Goal: Task Accomplishment & Management: Use online tool/utility

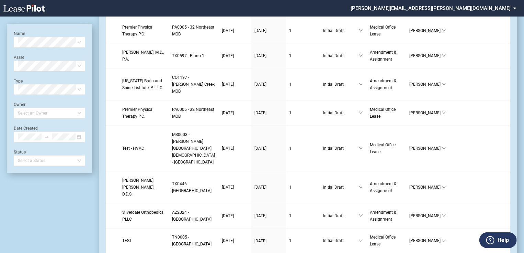
scroll to position [467, 0]
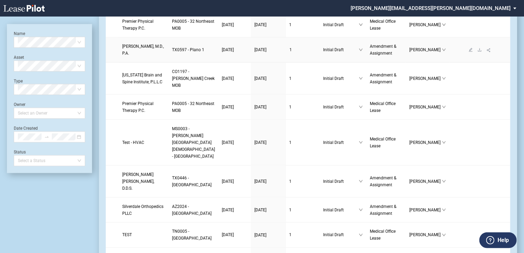
click at [152, 56] on span "Joseph K. Leveno, M.D., P.A." at bounding box center [143, 50] width 42 height 12
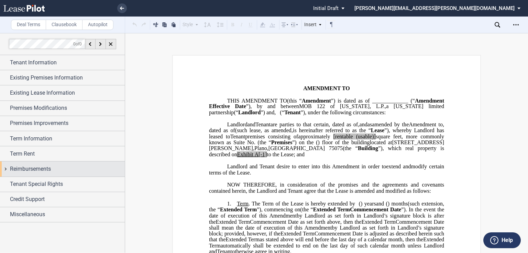
click at [40, 171] on span "Reimbursements" at bounding box center [30, 169] width 41 height 8
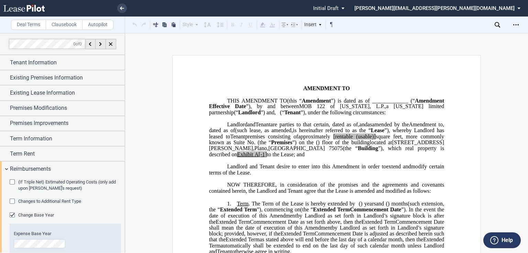
scroll to position [58, 0]
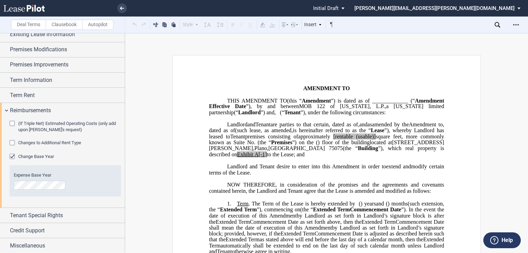
click at [14, 140] on div "Changes to Additional Rent Type" at bounding box center [13, 143] width 7 height 7
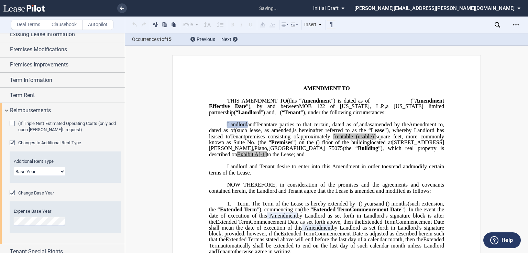
click at [52, 172] on select "Base Year Triple Net" at bounding box center [40, 171] width 52 height 9
click at [14, 167] on select "Base Year Triple Net" at bounding box center [40, 171] width 52 height 9
click at [48, 172] on select "Base Year Triple Net" at bounding box center [40, 171] width 52 height 9
click at [14, 167] on select "Base Year Triple Net" at bounding box center [40, 171] width 52 height 9
click at [47, 164] on div "Additional Rent Type Base Year Triple Net" at bounding box center [65, 167] width 103 height 18
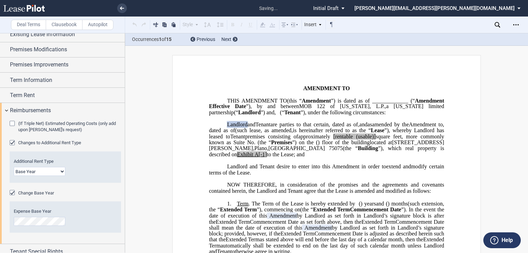
click at [47, 173] on select "Base Year Triple Net" at bounding box center [40, 171] width 52 height 9
click at [14, 167] on select "Base Year Triple Net" at bounding box center [40, 171] width 52 height 9
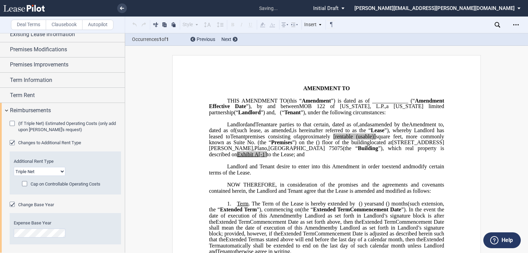
scroll to position [317, 0]
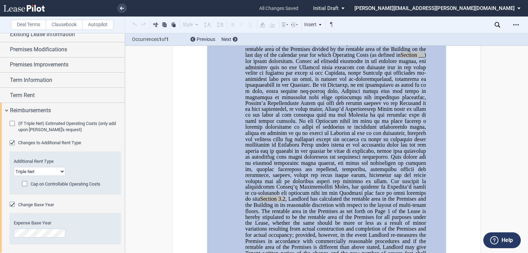
click at [51, 170] on select "Base Year Triple Net" at bounding box center [40, 171] width 52 height 9
select select "modified gross"
click at [14, 167] on select "Base Year Triple Net" at bounding box center [40, 171] width 52 height 9
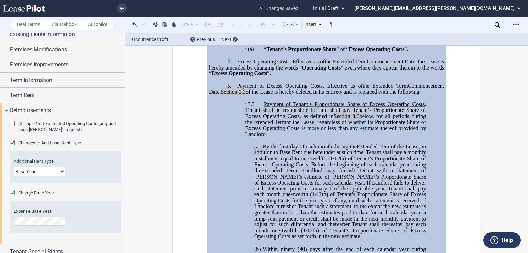
click at [53, 169] on select "Base Year Triple Net" at bounding box center [40, 171] width 52 height 9
